Goal: Task Accomplishment & Management: Manage account settings

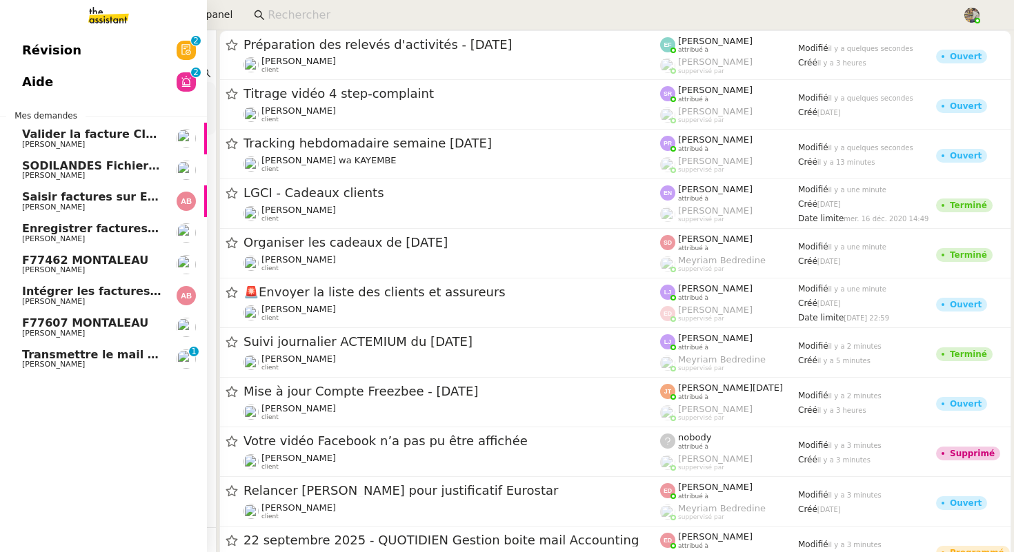
click at [22, 262] on span "F77462 MONTALEAU" at bounding box center [85, 260] width 126 height 13
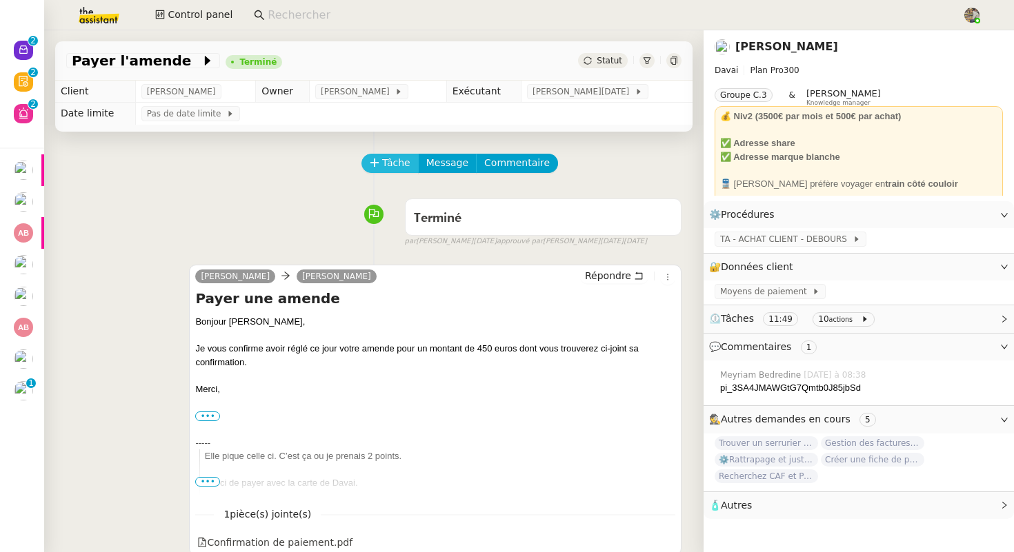
click at [396, 163] on span "Tâche" at bounding box center [396, 163] width 28 height 16
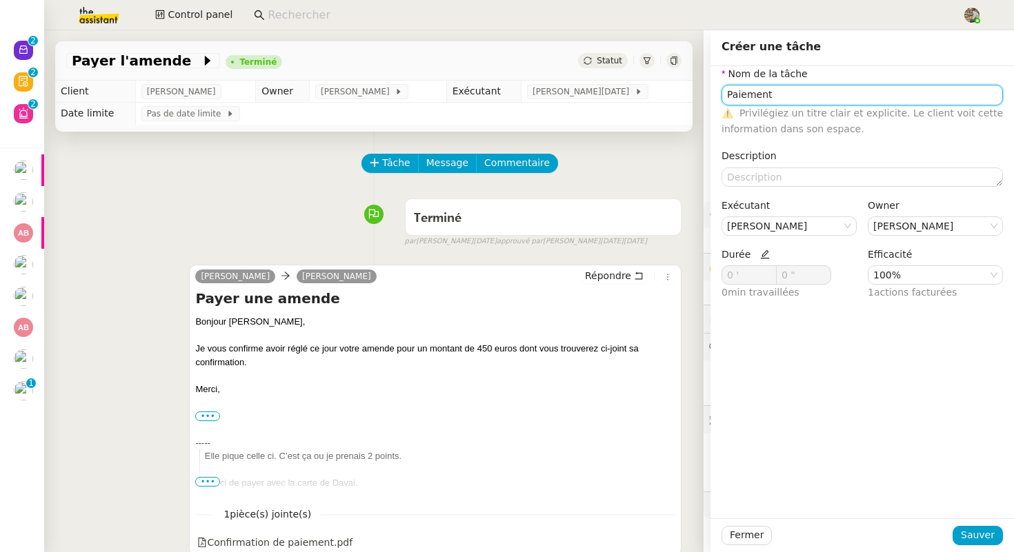
type input "Paiement"
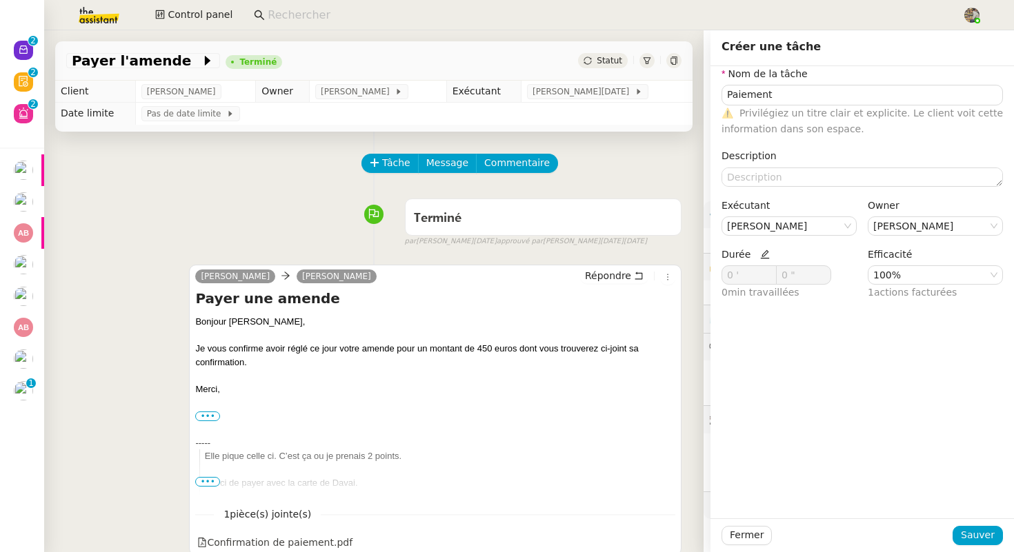
click at [761, 256] on icon at bounding box center [765, 255] width 10 height 10
drag, startPoint x: 731, startPoint y: 273, endPoint x: 653, endPoint y: 273, distance: 77.9
click at [653, 273] on app-ticket "Payer l'amende Terminé Statut Client Emile Kratiroff Owner Frédérique Albert Ex…" at bounding box center [529, 291] width 970 height 522
type input "9 '"
click at [981, 525] on div "Fermer Sauver" at bounding box center [861, 536] width 303 height 34
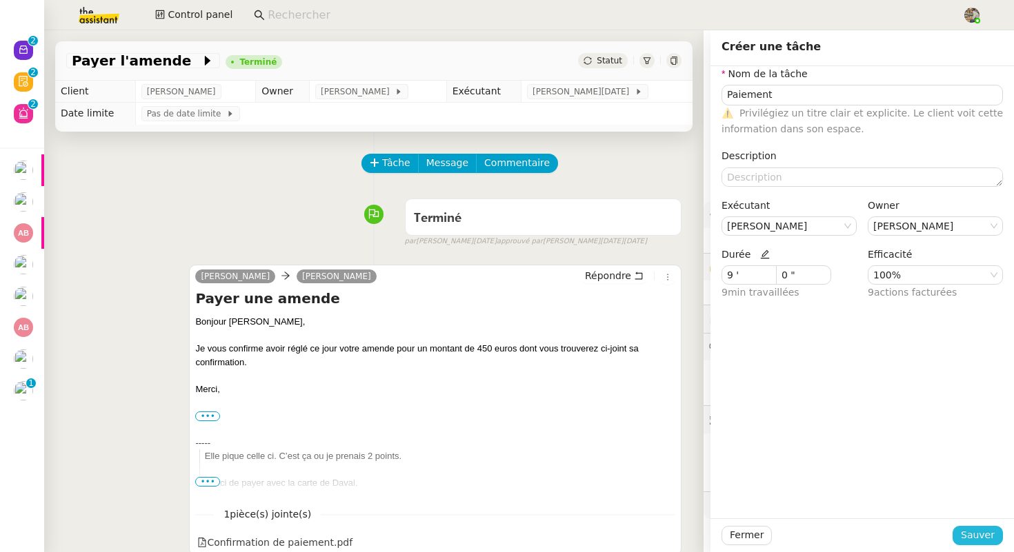
click at [979, 532] on span "Sauver" at bounding box center [978, 536] width 34 height 16
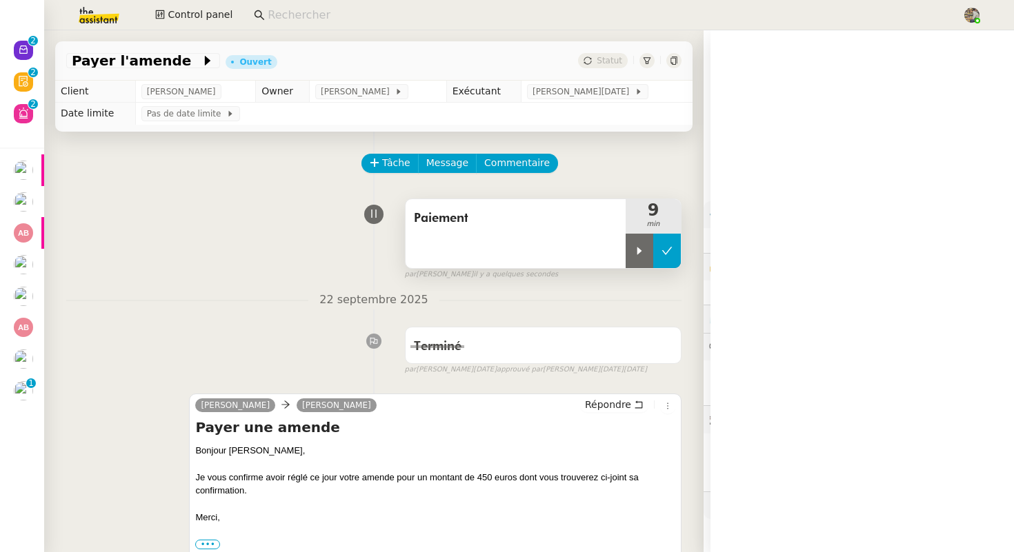
click at [664, 236] on button at bounding box center [667, 251] width 28 height 34
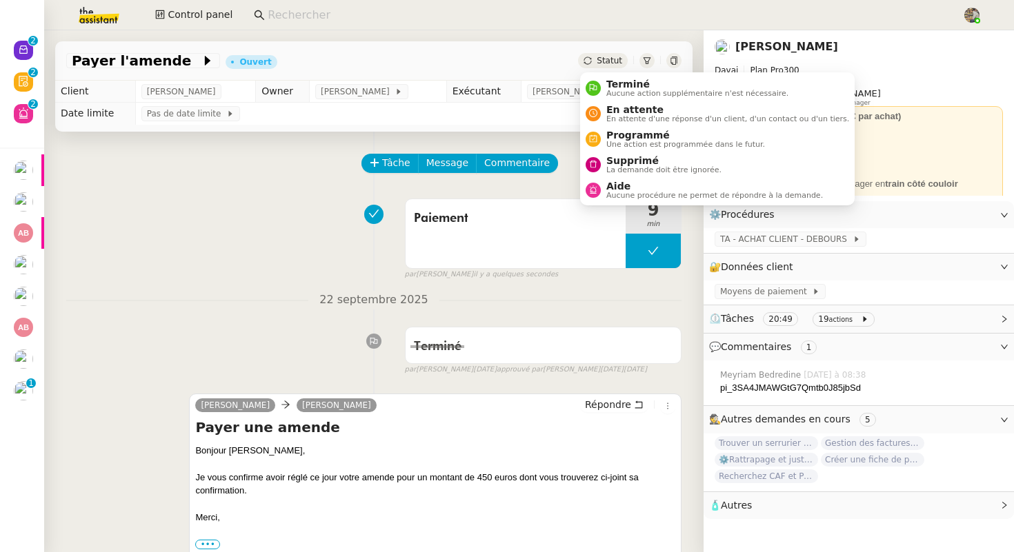
click at [597, 59] on div "Statut" at bounding box center [603, 60] width 50 height 15
click at [604, 79] on div "Terminé Aucune action supplémentaire n'est nécessaire." at bounding box center [695, 88] width 188 height 19
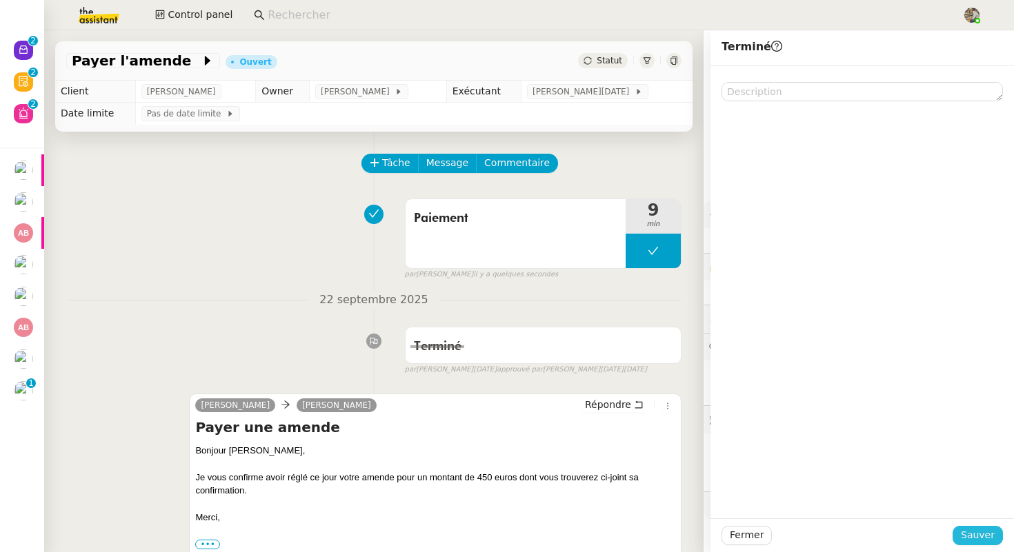
click at [973, 533] on span "Sauver" at bounding box center [978, 536] width 34 height 16
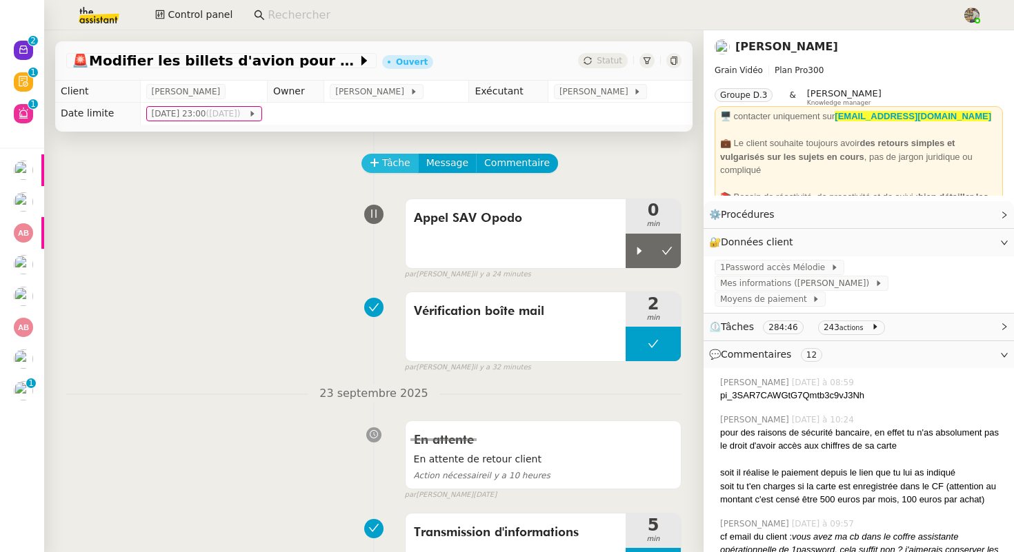
click at [385, 162] on span "Tâche" at bounding box center [396, 163] width 28 height 16
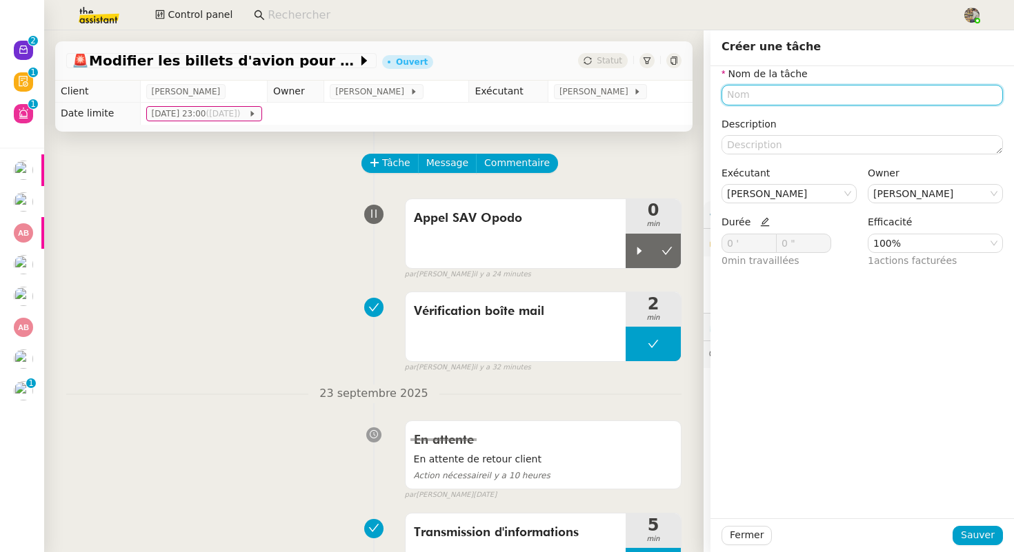
type input "O"
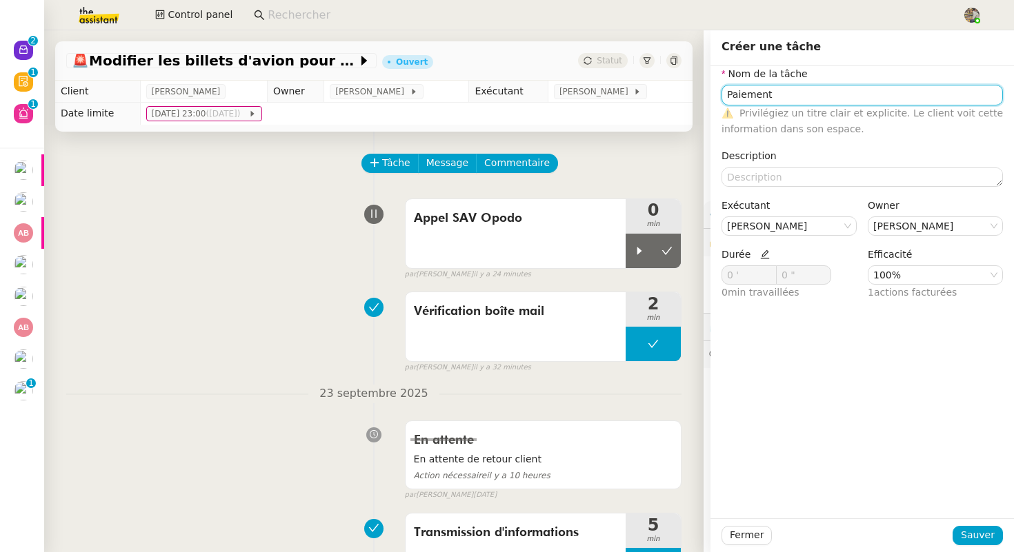
type input "Paiement"
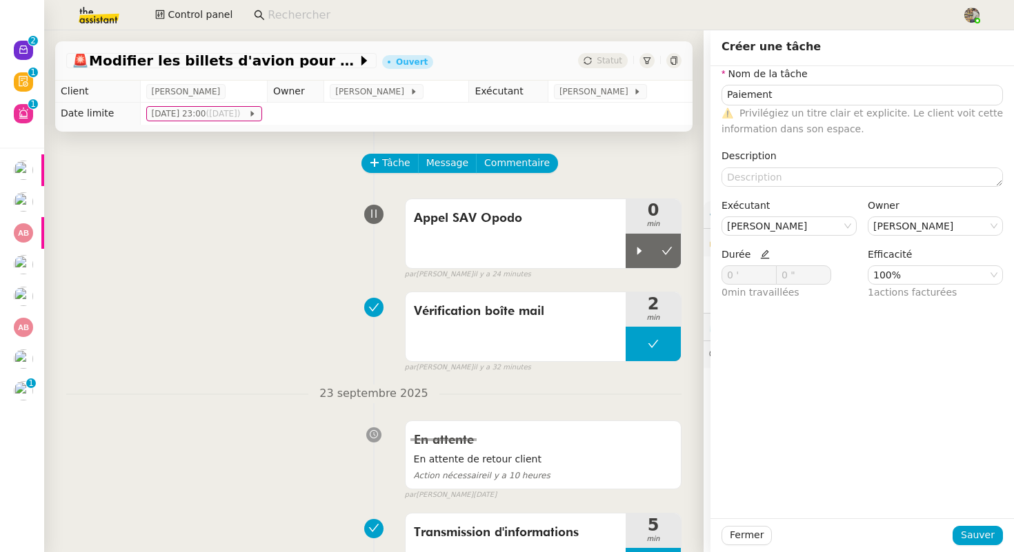
click at [760, 257] on icon at bounding box center [765, 255] width 10 height 10
click at [771, 272] on span at bounding box center [769, 272] width 8 height 8
type input "2 '"
click at [771, 272] on span at bounding box center [769, 272] width 8 height 8
click at [976, 535] on span "Sauver" at bounding box center [978, 536] width 34 height 16
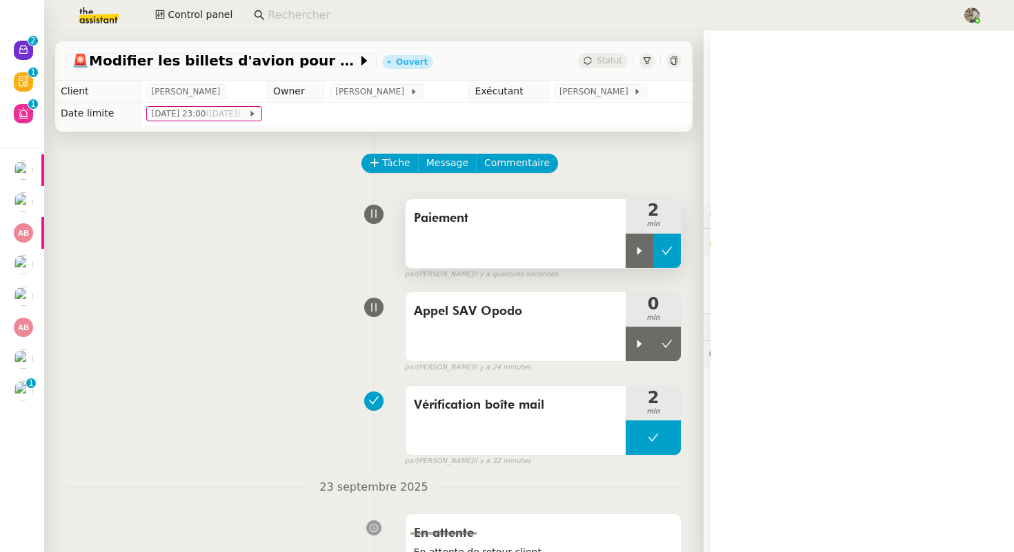
click at [667, 252] on icon at bounding box center [667, 251] width 10 height 8
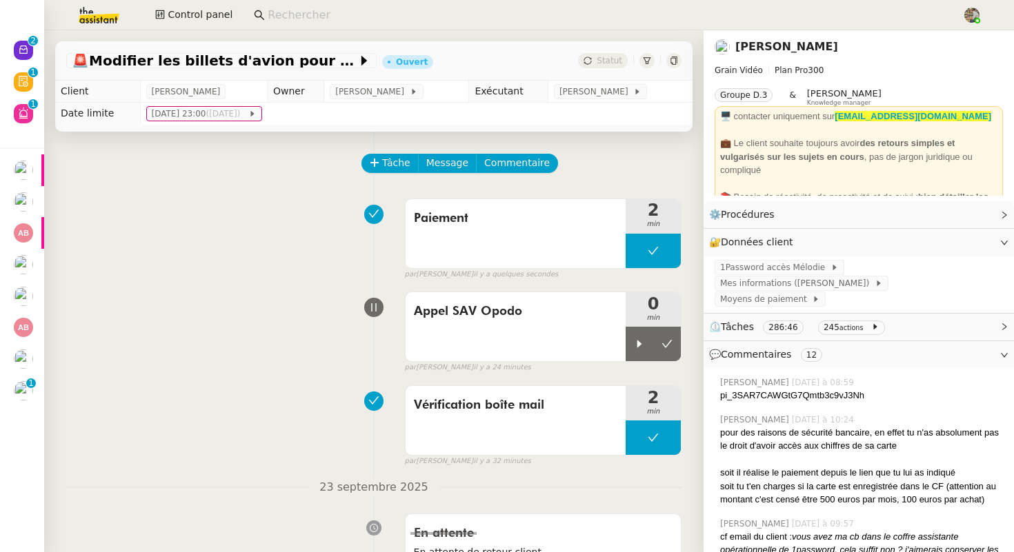
click at [768, 50] on link "Louis Fouché" at bounding box center [786, 46] width 103 height 13
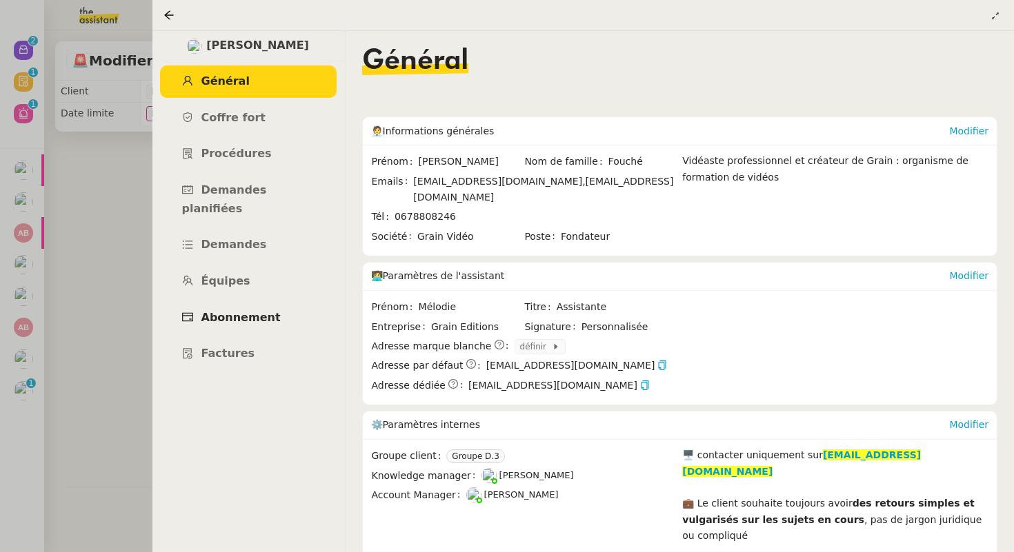
click at [224, 311] on span "Abonnement" at bounding box center [240, 317] width 79 height 13
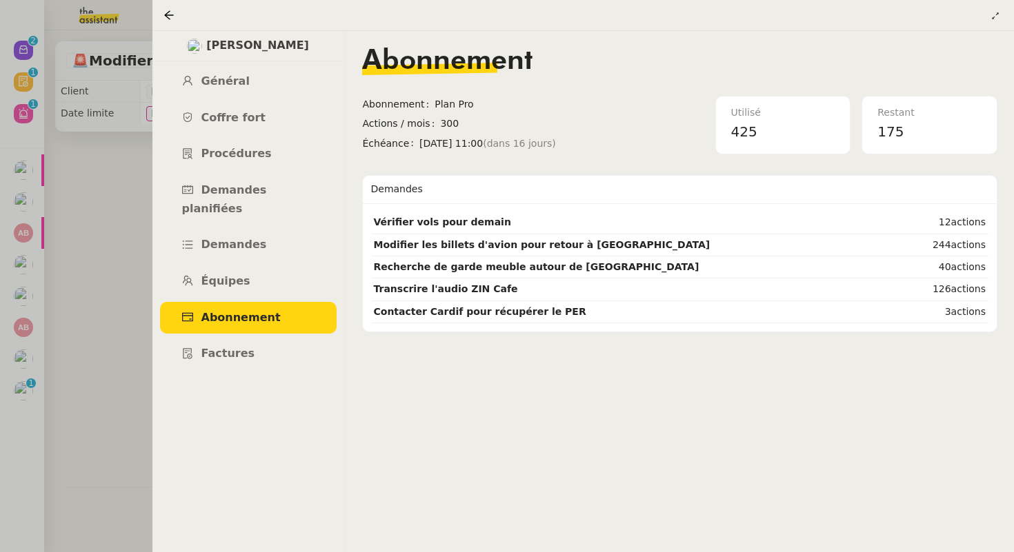
click at [83, 242] on div at bounding box center [507, 276] width 1014 height 552
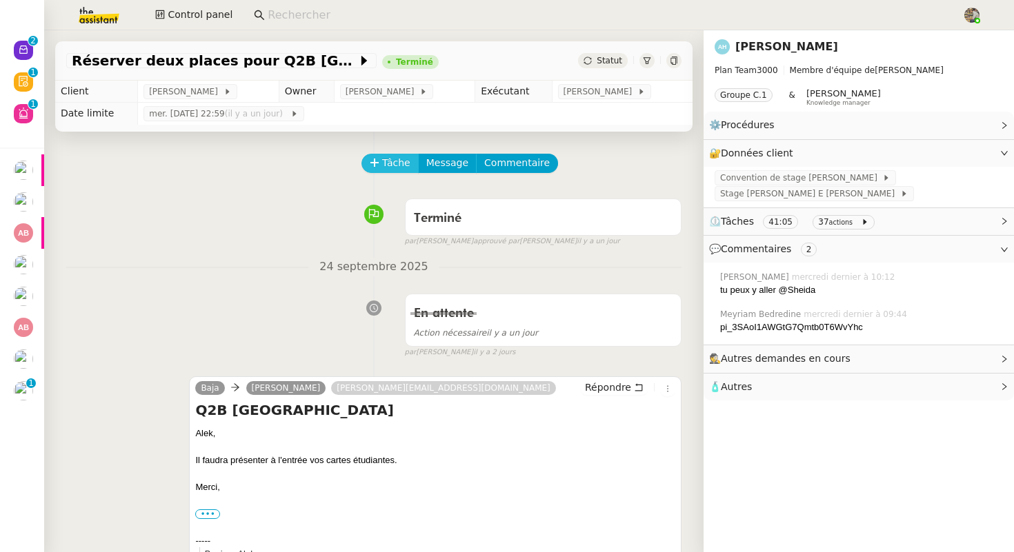
click at [380, 165] on button "Tâche" at bounding box center [389, 163] width 57 height 19
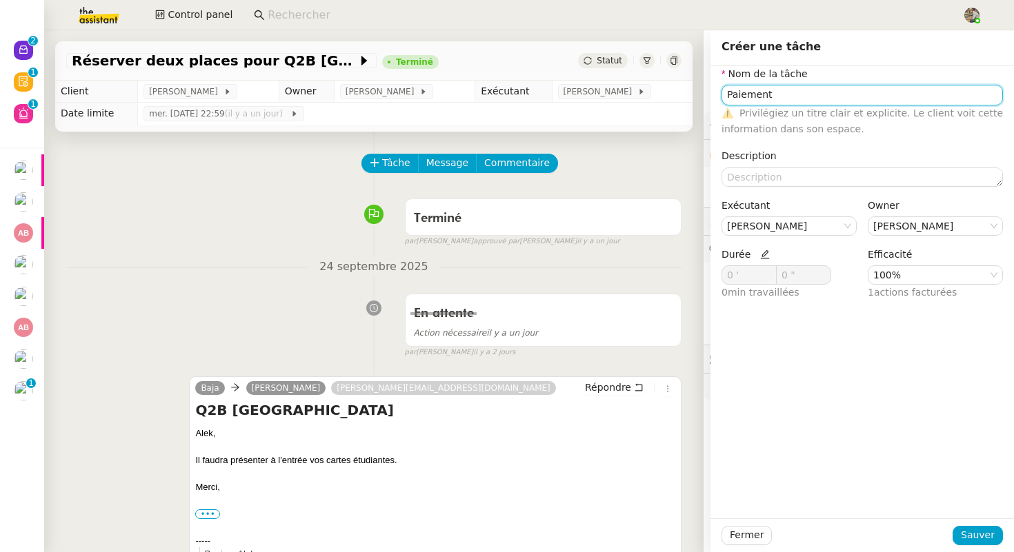
type input "Paiement"
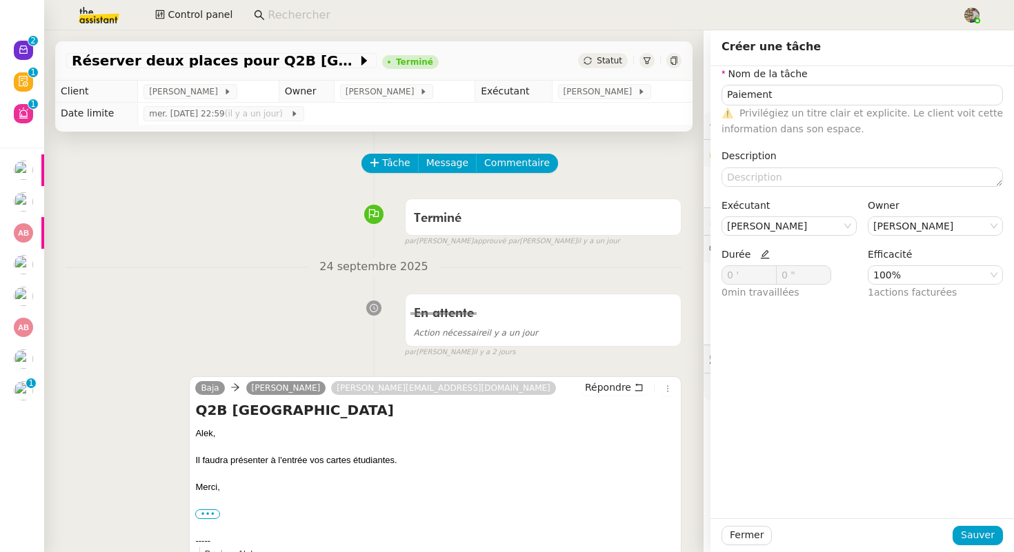
click at [760, 252] on icon at bounding box center [765, 255] width 10 height 10
click at [772, 274] on span at bounding box center [768, 279] width 15 height 11
click at [768, 269] on span at bounding box center [769, 272] width 8 height 8
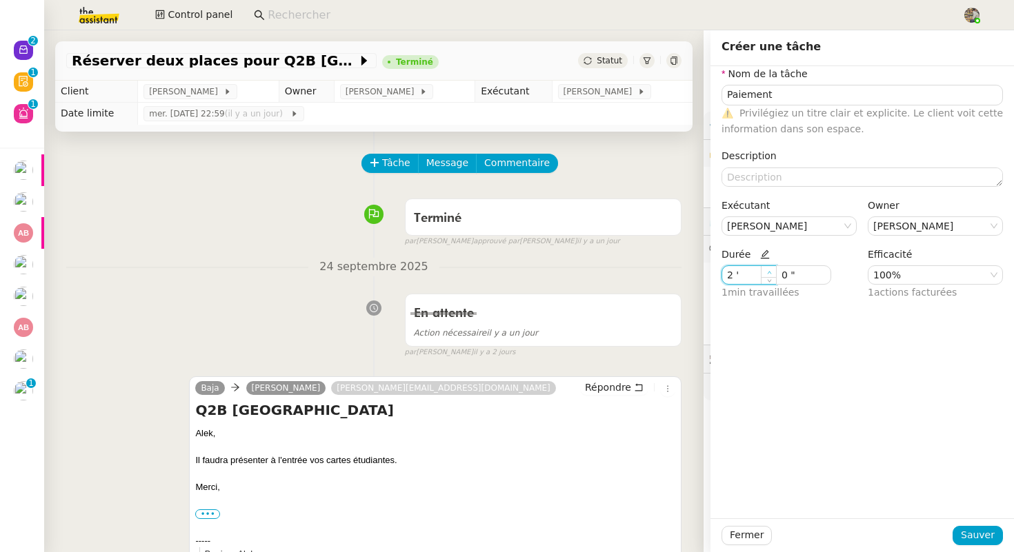
click at [768, 269] on span at bounding box center [769, 272] width 8 height 8
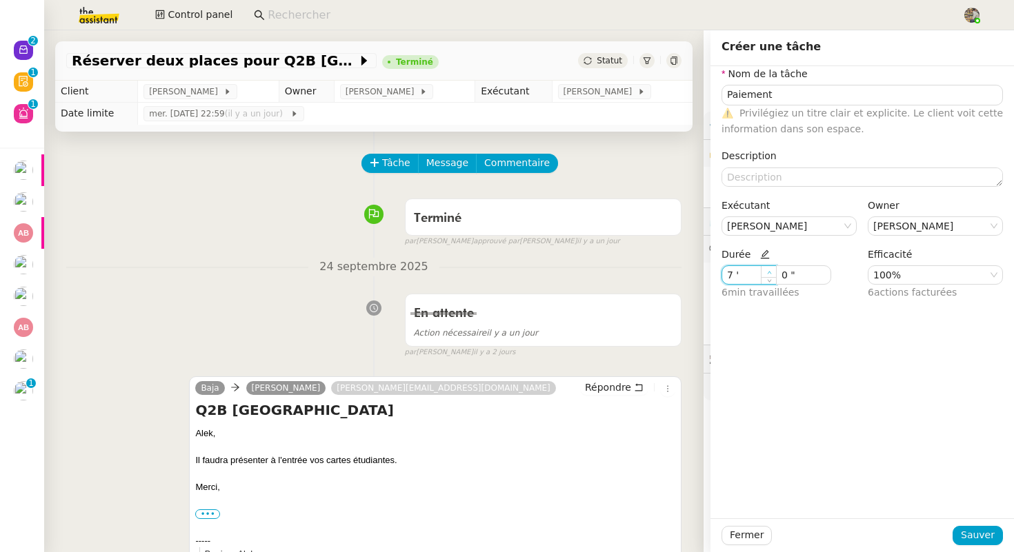
click at [768, 269] on span at bounding box center [769, 272] width 8 height 8
type input "9 '"
click at [768, 269] on span at bounding box center [769, 272] width 8 height 8
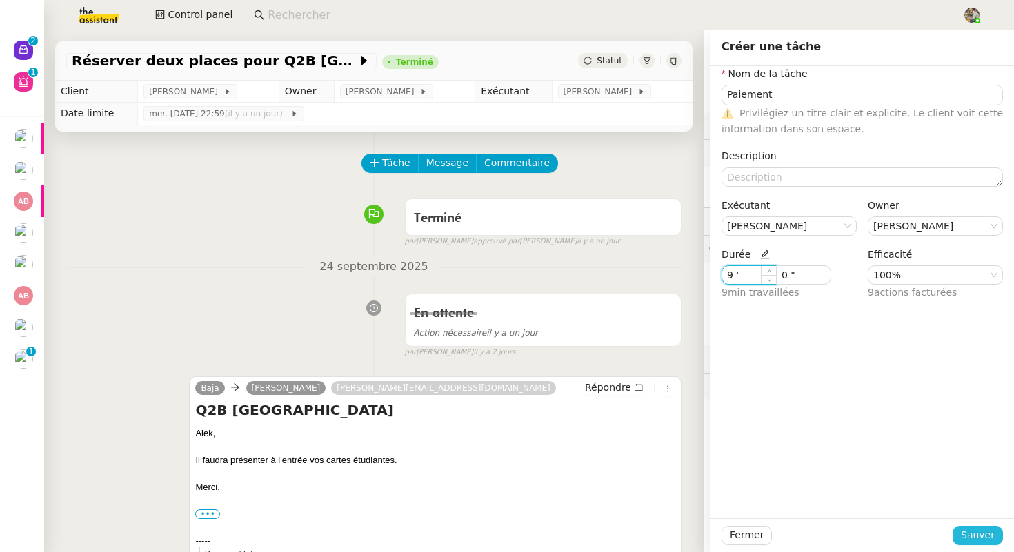
click at [972, 537] on span "Sauver" at bounding box center [978, 536] width 34 height 16
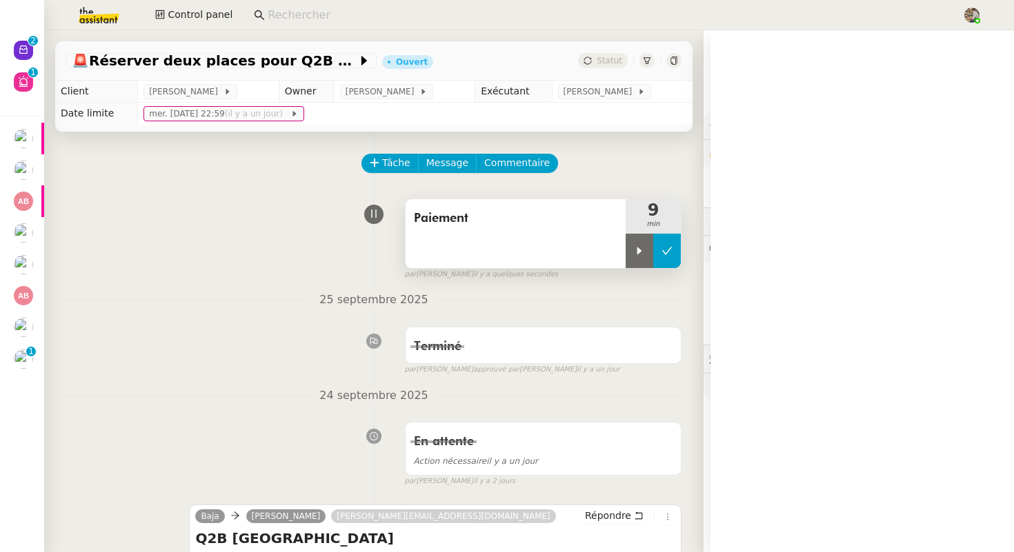
click at [667, 252] on icon at bounding box center [667, 251] width 10 height 8
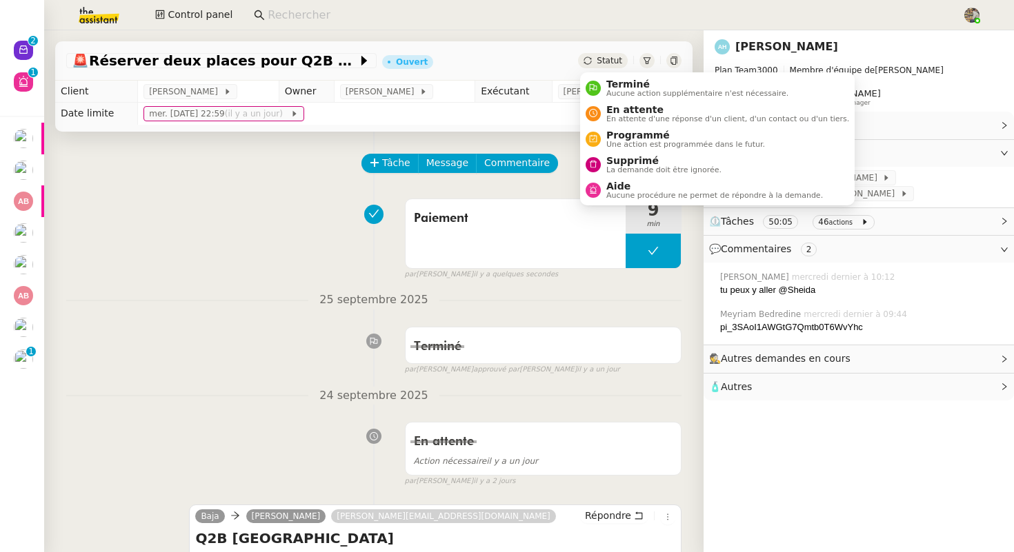
click at [612, 57] on span "Statut" at bounding box center [609, 61] width 26 height 10
click at [625, 92] on span "Aucune action supplémentaire n'est nécessaire." at bounding box center [697, 94] width 182 height 8
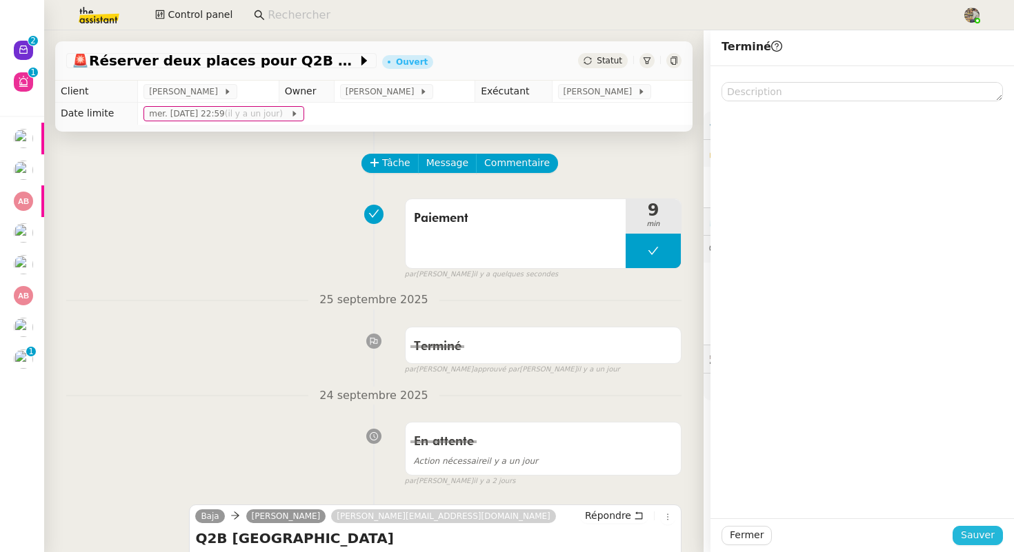
click at [979, 543] on span "Sauver" at bounding box center [978, 536] width 34 height 16
